Goal: Find specific page/section: Find specific page/section

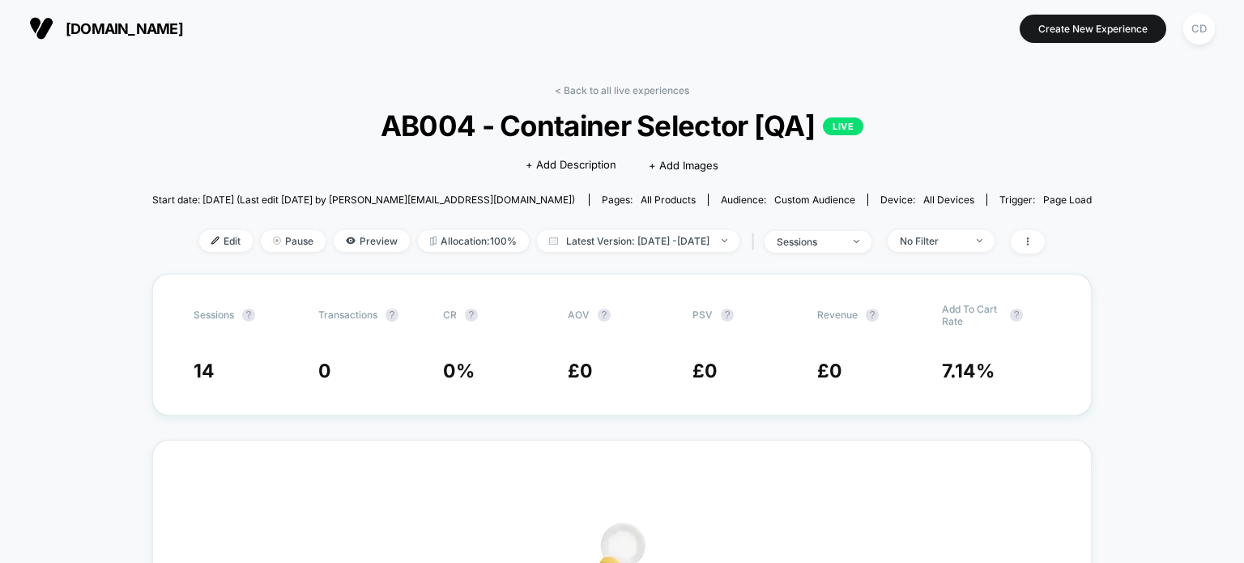
click at [1189, 28] on div "CD" at bounding box center [1199, 29] width 32 height 32
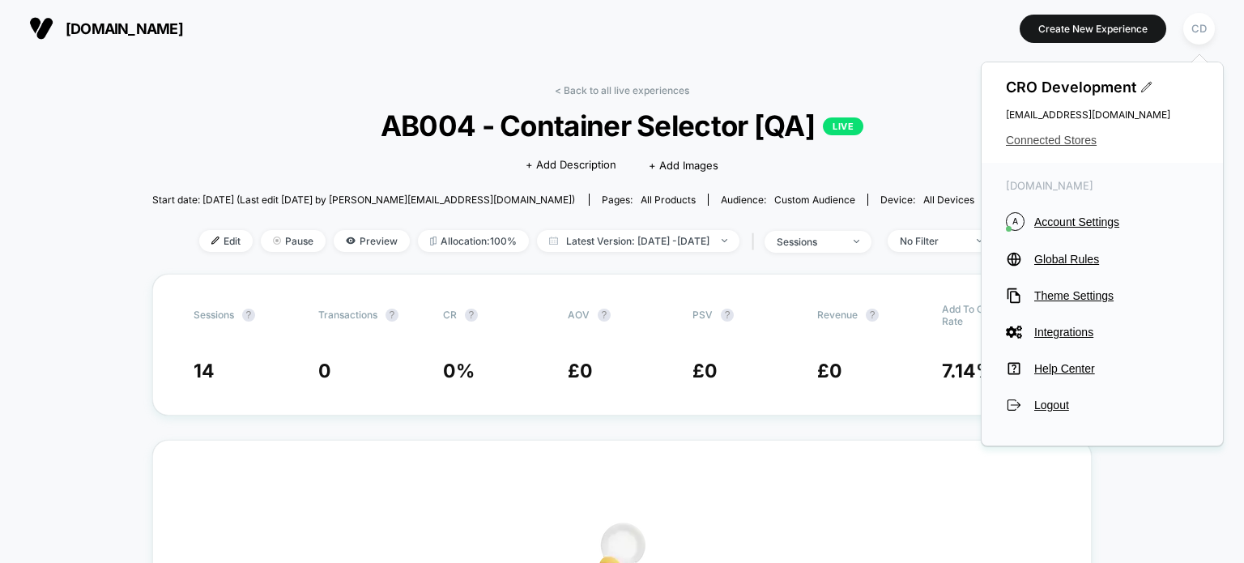
click at [1066, 144] on span "Connected Stores" at bounding box center [1102, 140] width 193 height 13
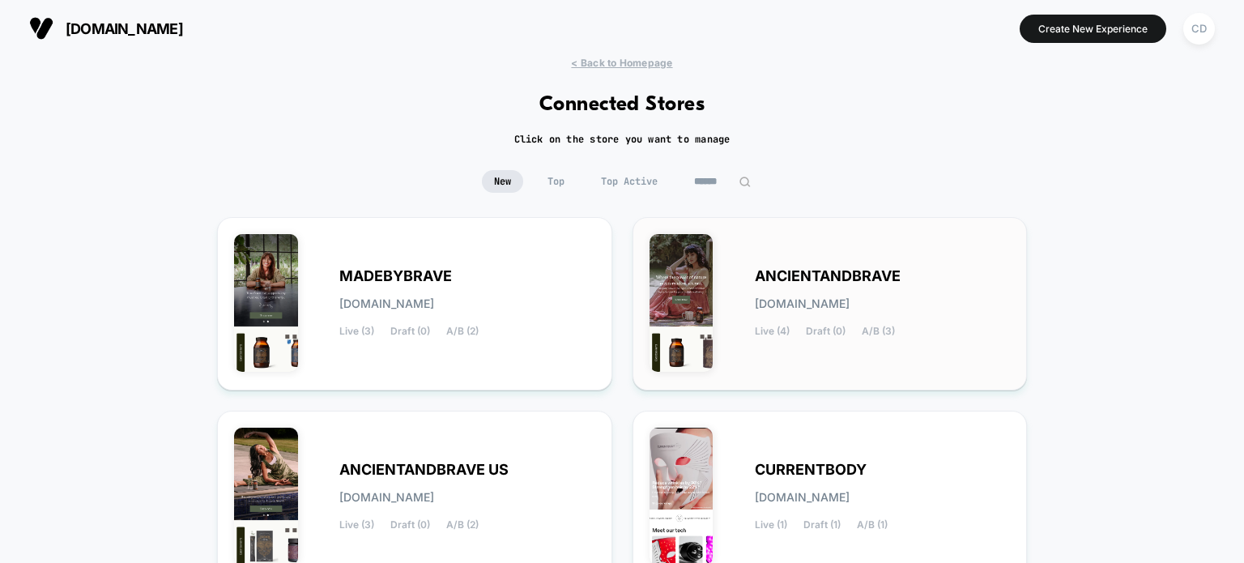
click at [874, 275] on span "ANCIENTANDBRAVE" at bounding box center [828, 275] width 146 height 11
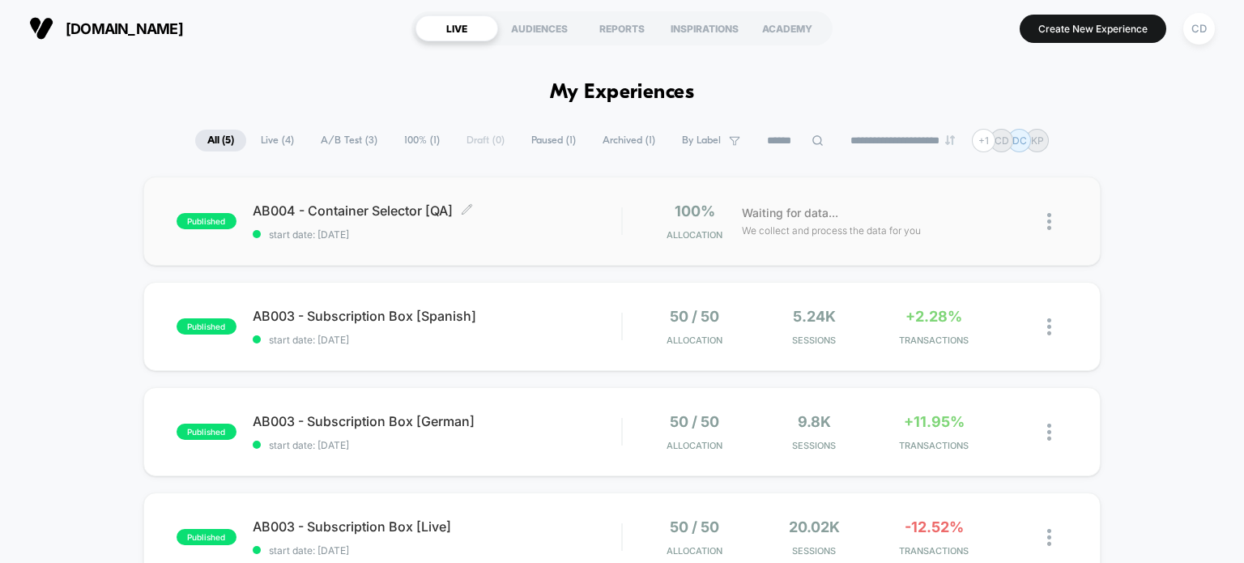
click at [392, 210] on span "AB004 - Container Selector [QA] Click to edit experience details" at bounding box center [437, 210] width 369 height 16
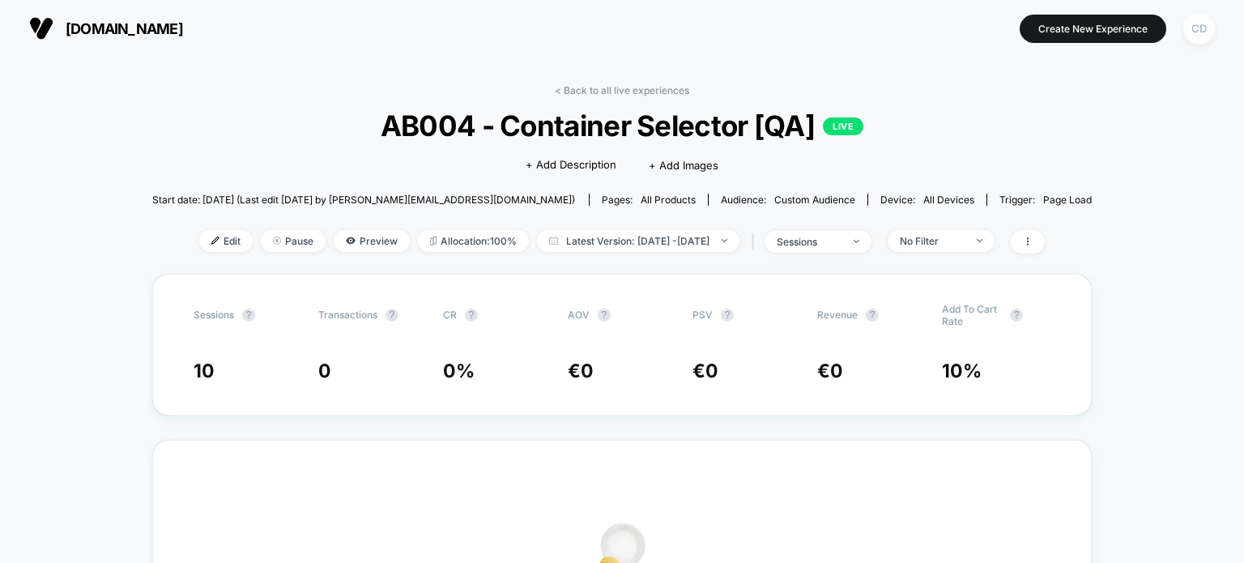
click at [1194, 32] on div "CD" at bounding box center [1199, 29] width 32 height 32
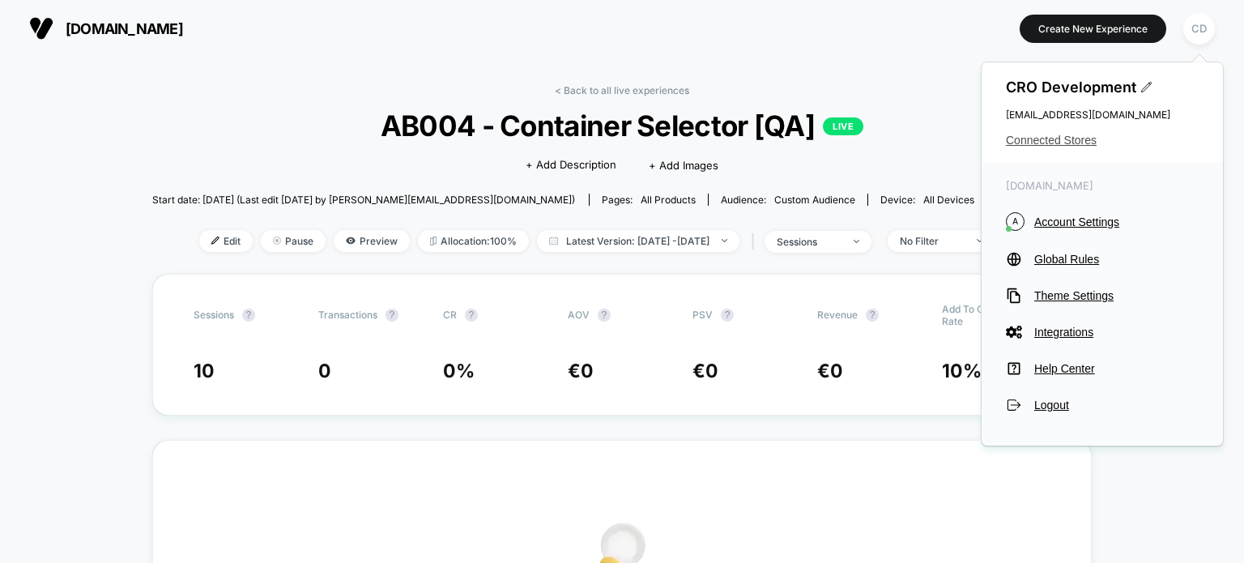
click at [1034, 138] on span "Connected Stores" at bounding box center [1102, 140] width 193 height 13
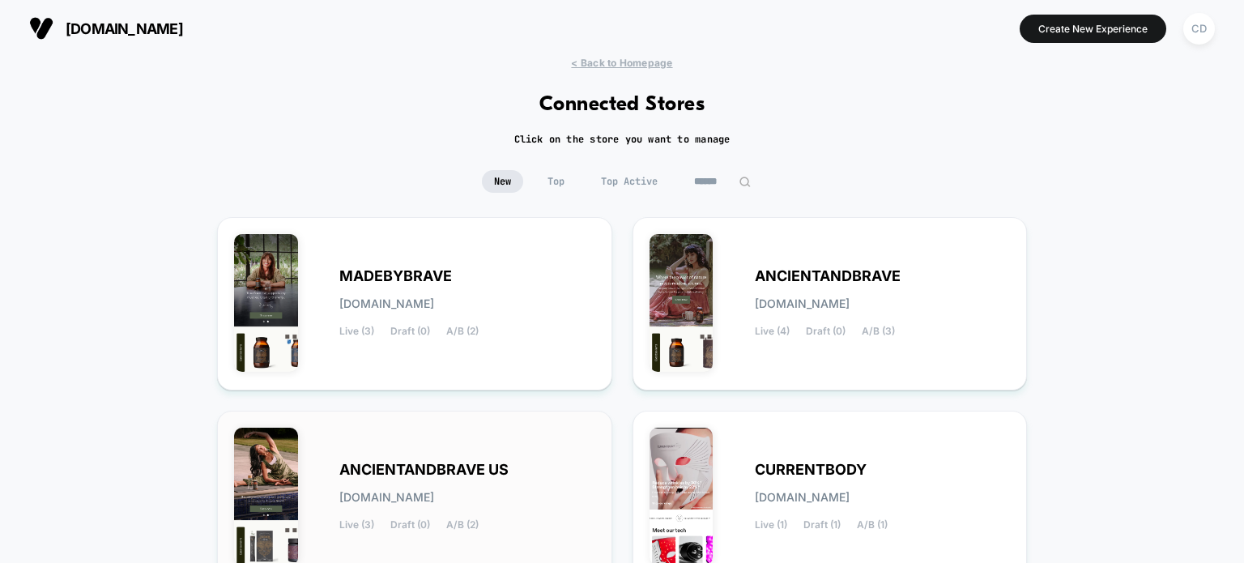
click at [360, 464] on span "ANCIENTANDBRAVE US" at bounding box center [423, 469] width 169 height 11
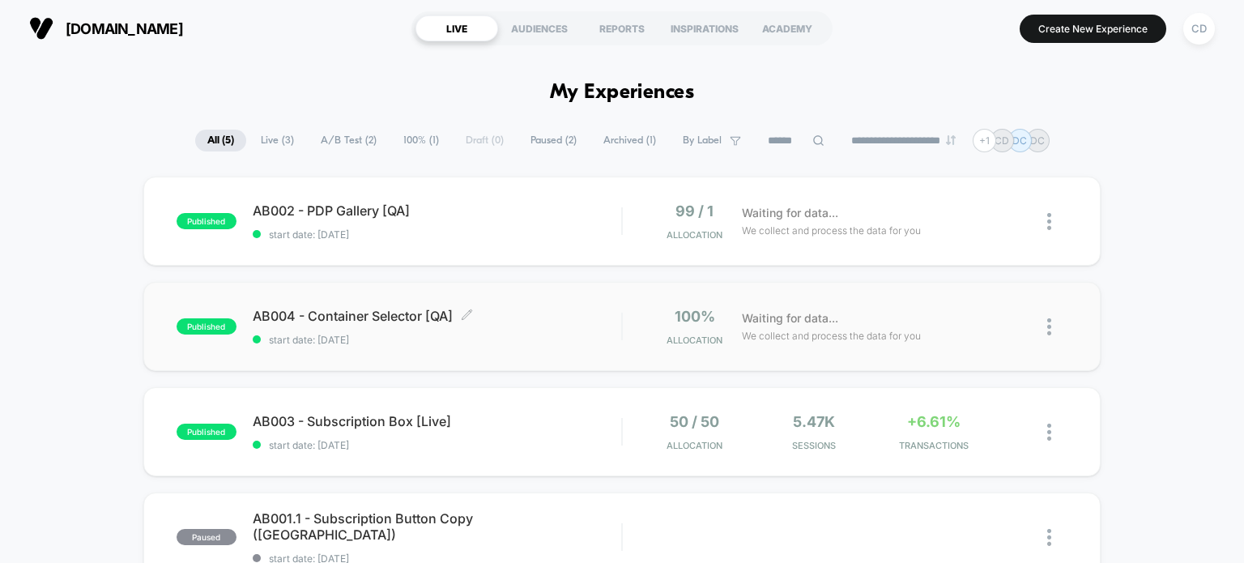
click at [364, 313] on span "AB004 - Container Selector [QA] Click to edit experience details" at bounding box center [437, 316] width 369 height 16
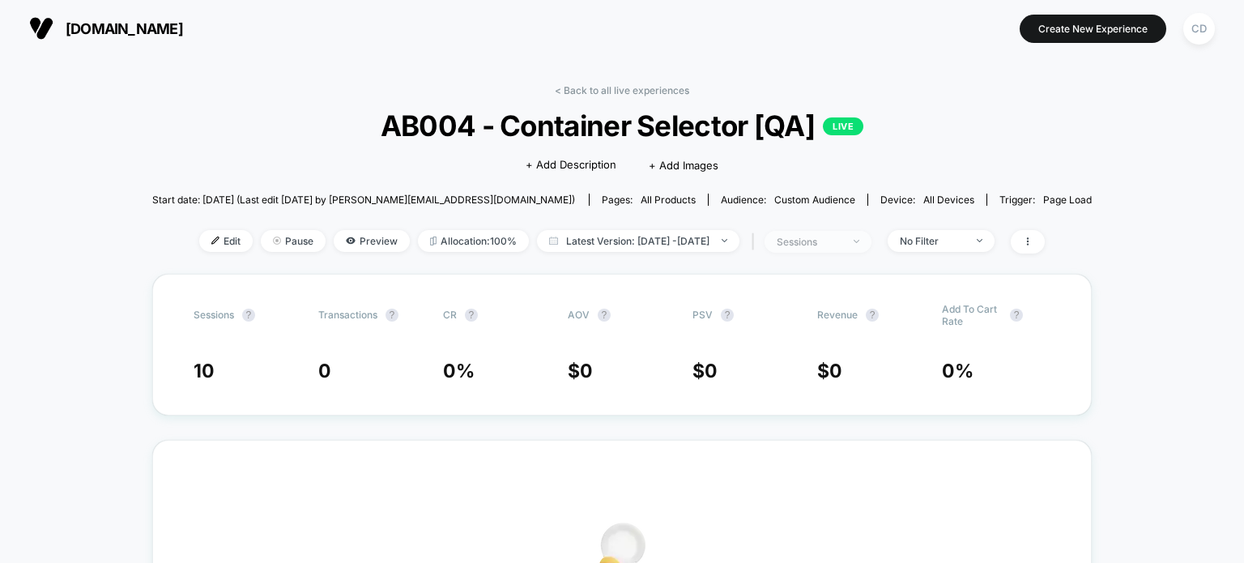
click at [841, 241] on div "sessions" at bounding box center [808, 242] width 65 height 12
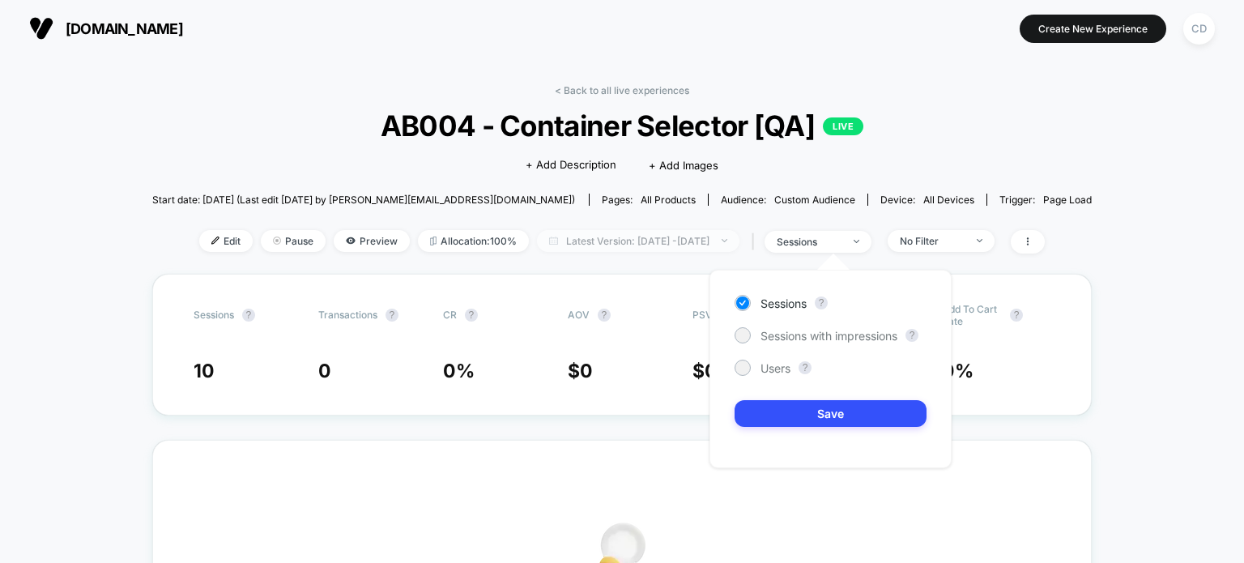
click at [706, 239] on span "Latest Version: [DATE] - [DATE]" at bounding box center [638, 241] width 202 height 22
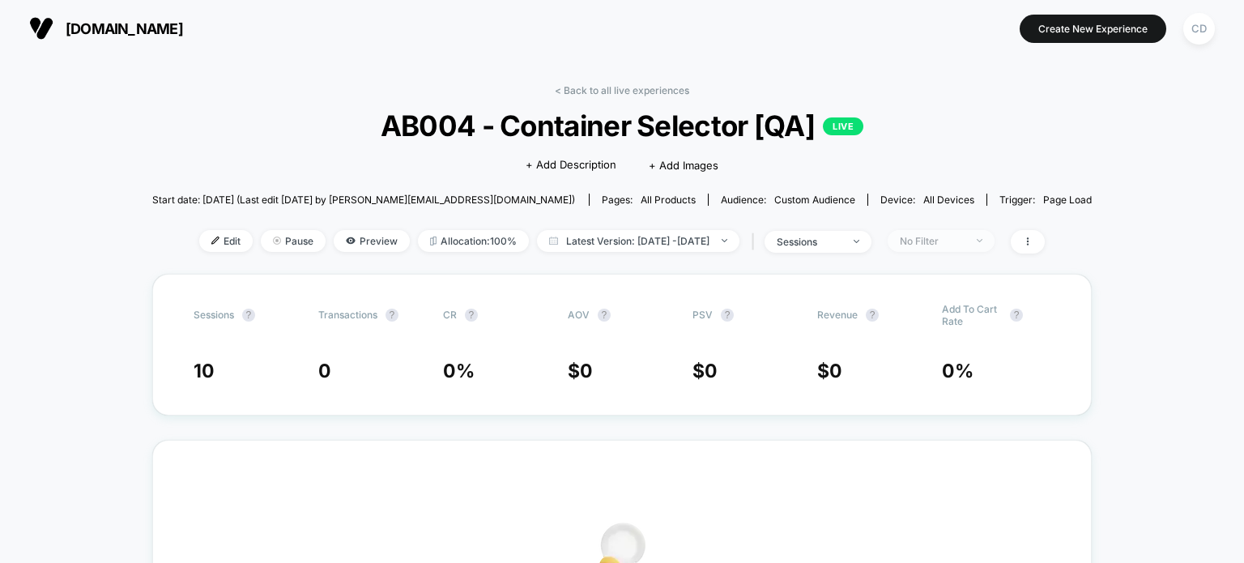
click at [957, 232] on span "No Filter" at bounding box center [940, 241] width 107 height 22
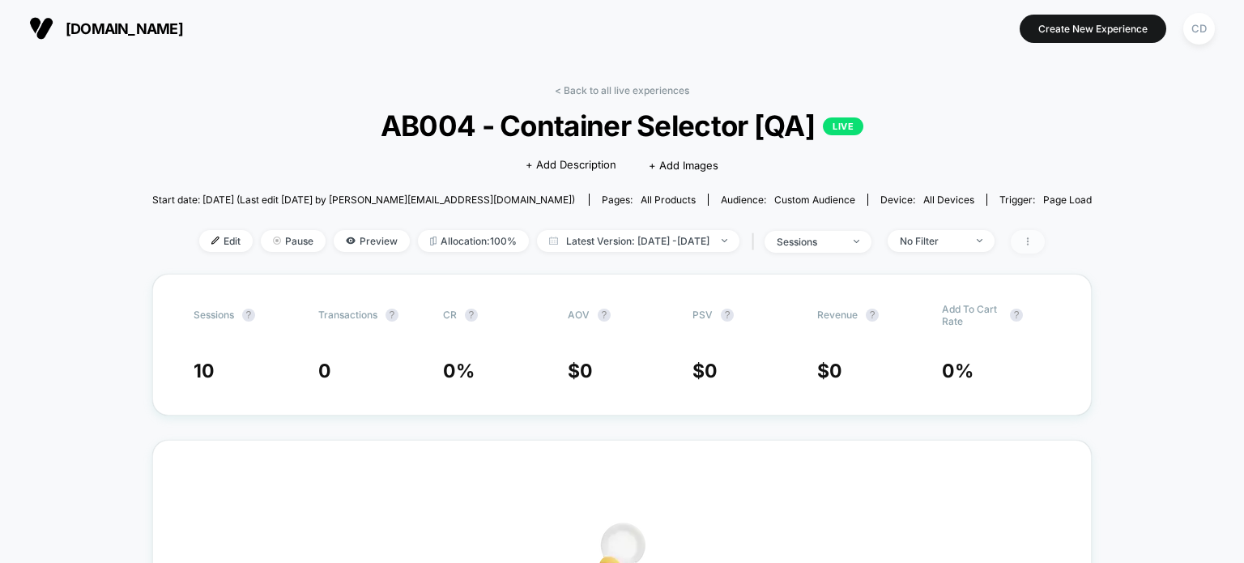
click at [1044, 243] on span at bounding box center [1027, 241] width 34 height 23
